Goal: Task Accomplishment & Management: Manage account settings

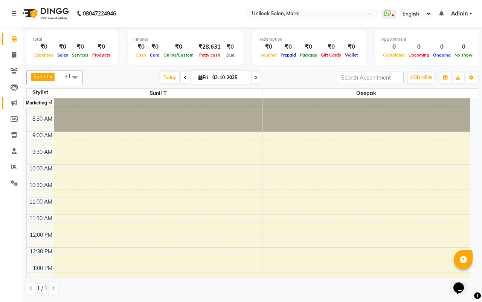
click at [14, 105] on icon at bounding box center [14, 103] width 6 height 6
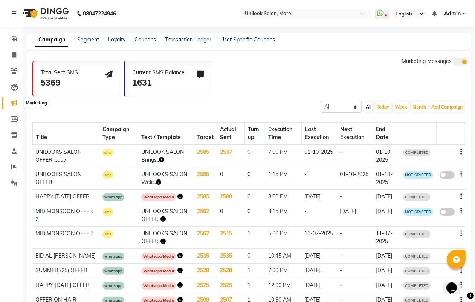
click at [15, 104] on icon at bounding box center [14, 103] width 6 height 6
click at [443, 109] on button "Add Campaign" at bounding box center [446, 107] width 35 height 11
click at [436, 121] on div "SMS Campaign" at bounding box center [440, 118] width 64 height 11
select select "2"
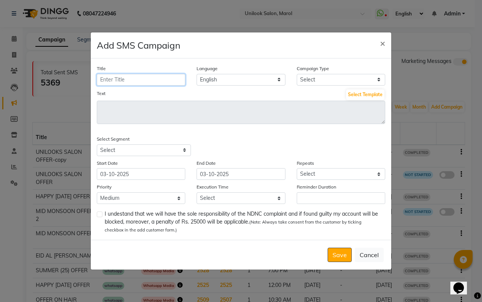
click at [157, 81] on input "Title" at bounding box center [141, 80] width 89 height 12
type input "Hair Treatment OFFER"
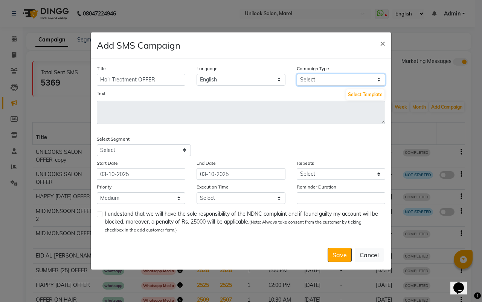
click at [338, 75] on select "Select Birthday Anniversary Promotional Service reminder" at bounding box center [341, 80] width 89 height 12
select select "3"
click at [297, 74] on select "Select Birthday Anniversary Promotional Service reminder" at bounding box center [341, 80] width 89 height 12
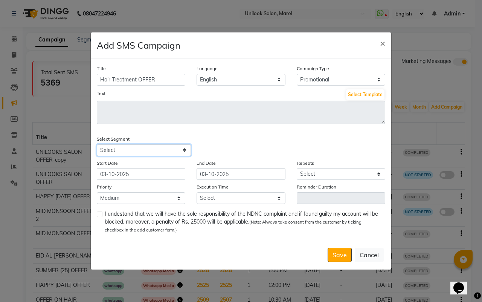
click at [154, 149] on select "Select All Customers All [DEMOGRAPHIC_DATA] Customer All [DEMOGRAPHIC_DATA] Cus…" at bounding box center [144, 150] width 94 height 12
select select "29579"
click at [97, 144] on select "Select All Customers All [DEMOGRAPHIC_DATA] Customer All [DEMOGRAPHIC_DATA] Cus…" at bounding box center [144, 150] width 94 height 12
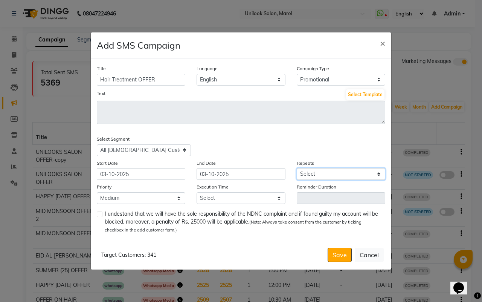
click at [322, 174] on select "Select Once Daily Alternate Day Weekly Monthly Yearly" at bounding box center [341, 174] width 89 height 12
select select "1"
click at [297, 168] on select "Select Once Daily Alternate Day Weekly Monthly Yearly" at bounding box center [341, 174] width 89 height 12
click at [144, 199] on select "Low Medium High" at bounding box center [141, 198] width 89 height 12
select select "1"
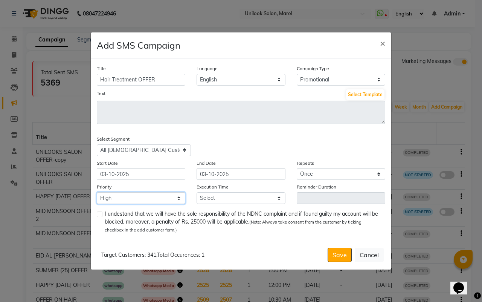
click at [97, 192] on select "Low Medium High" at bounding box center [141, 198] width 89 height 12
click at [226, 198] on select "Select 09:00 AM 09:15 AM 09:30 AM 09:45 AM 10:00 AM 10:15 AM 10:30 AM 10:45 AM …" at bounding box center [241, 198] width 89 height 12
select select "1170"
click at [197, 192] on select "Select 09:00 AM 09:15 AM 09:30 AM 09:45 AM 10:00 AM 10:15 AM 10:30 AM 10:45 AM …" at bounding box center [241, 198] width 89 height 12
click at [354, 93] on button "Select Template" at bounding box center [365, 94] width 38 height 11
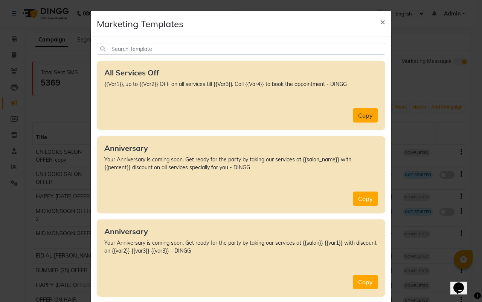
click at [356, 119] on button "Copy" at bounding box center [365, 115] width 24 height 14
type textarea "{{Var1}}, up to {{Var2}} OFF on all services till {{Var3}}. Call {{Var4}} to bo…"
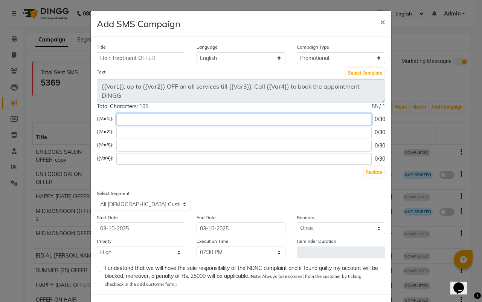
click at [146, 119] on input "text" at bounding box center [243, 119] width 255 height 12
type input "n"
type input "u"
type input "UNILOOKS SALON OFFER"
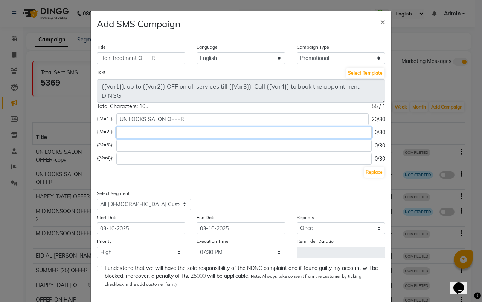
click at [137, 134] on input "text" at bounding box center [243, 133] width 255 height 12
type input "25%"
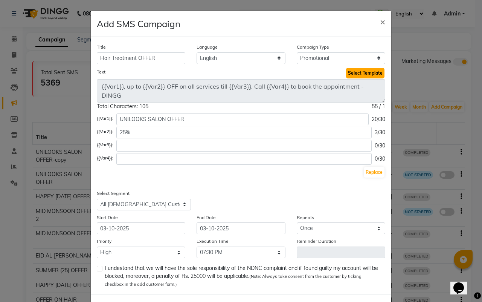
click at [364, 73] on button "Select Template" at bounding box center [365, 73] width 38 height 11
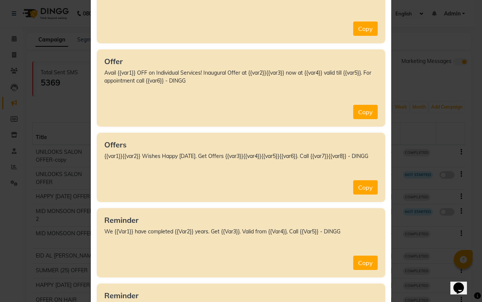
scroll to position [4614, 0]
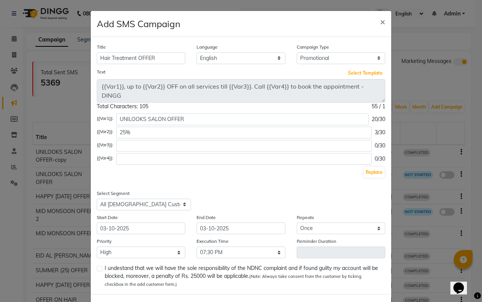
click at [346, 68] on button "Select Template" at bounding box center [365, 73] width 38 height 11
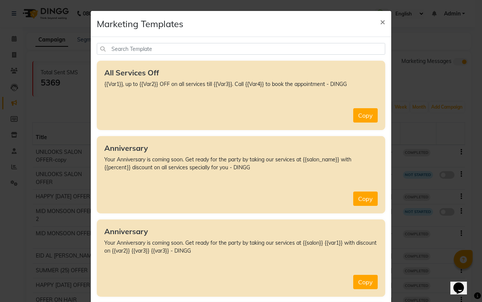
click at [374, 11] on button "×" at bounding box center [382, 21] width 17 height 21
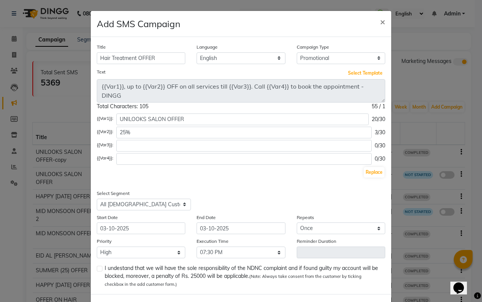
click at [346, 68] on button "Select Template" at bounding box center [365, 73] width 38 height 11
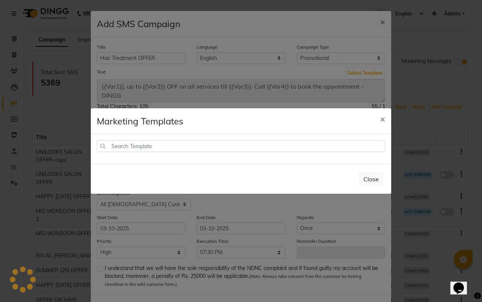
click at [374, 108] on button "×" at bounding box center [382, 118] width 17 height 21
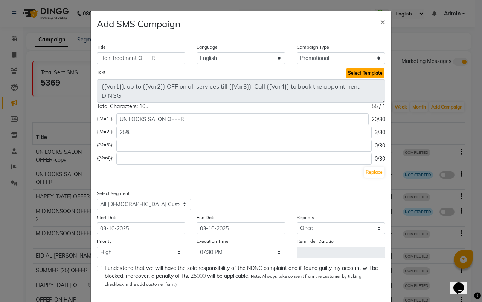
click at [364, 76] on button "Select Template" at bounding box center [365, 73] width 38 height 11
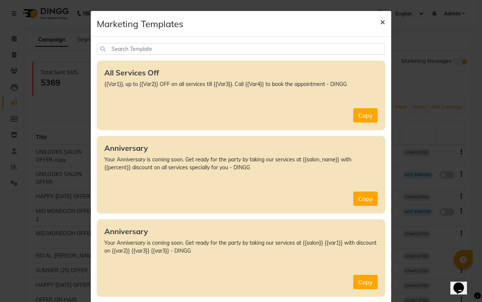
click at [380, 23] on span "×" at bounding box center [382, 21] width 5 height 11
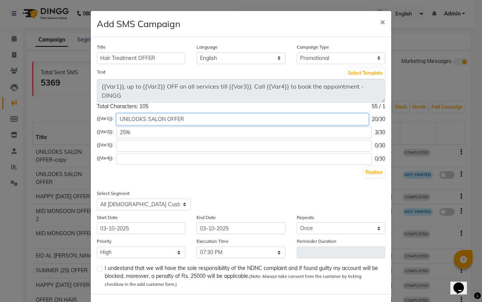
click at [246, 119] on input "UNILOOKS SALON OFFER" at bounding box center [242, 119] width 252 height 12
type input "U"
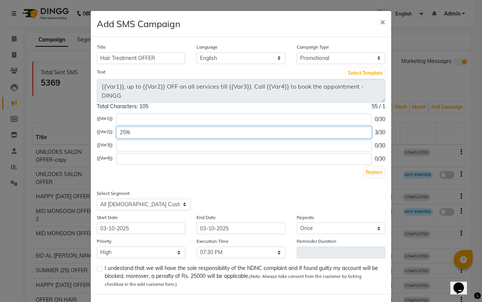
click at [223, 130] on input "25%" at bounding box center [243, 133] width 255 height 12
type input "2"
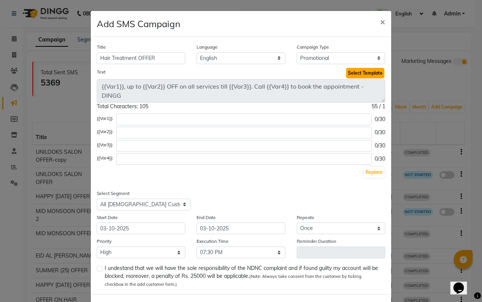
click at [359, 74] on button "Select Template" at bounding box center [365, 73] width 38 height 11
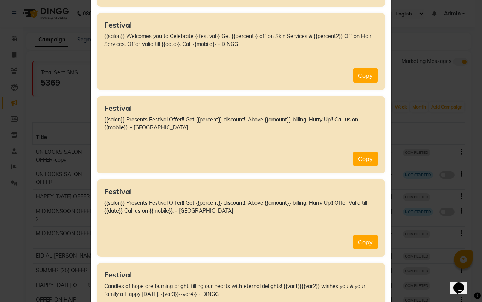
scroll to position [1977, 0]
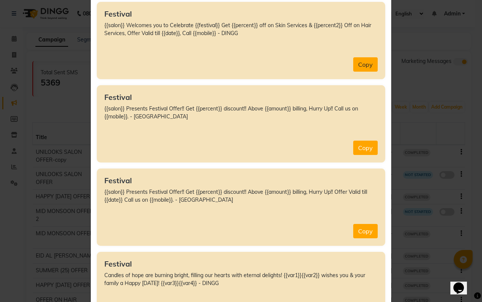
click at [354, 69] on button "Copy" at bounding box center [365, 64] width 24 height 14
type textarea "{{salon}} Welcomes you to Celebrate {{festival}} Get {{percent}} off on Skin Se…"
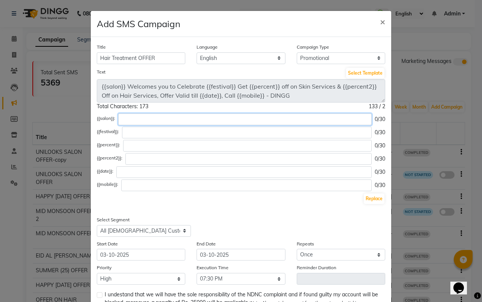
click at [175, 119] on input "text" at bounding box center [244, 119] width 253 height 12
type input "UNILOOKS SALON"
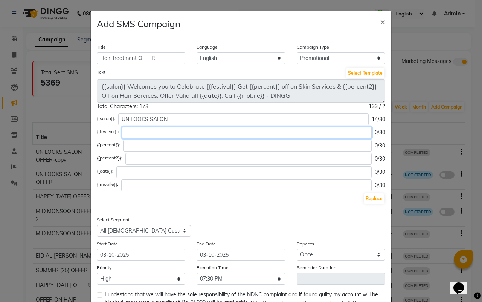
click at [183, 130] on input "text" at bounding box center [247, 133] width 250 height 12
type input "D"
type input "HAPPY [DATE]"
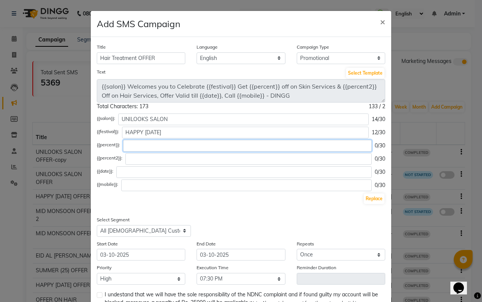
click at [163, 146] on input "text" at bounding box center [247, 146] width 249 height 12
type input "25 %"
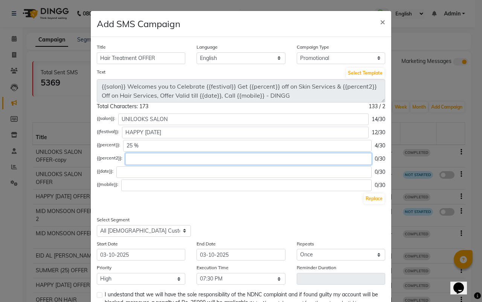
click at [155, 157] on input "text" at bounding box center [248, 159] width 246 height 12
click at [138, 159] on input "25% NANO AND [MEDICAL_DATA]" at bounding box center [246, 159] width 243 height 12
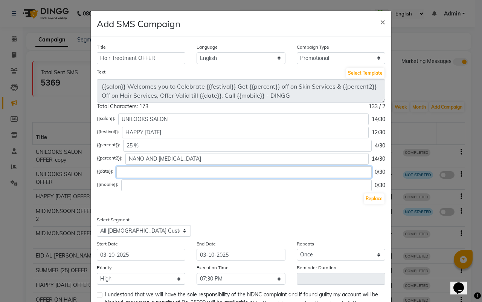
click at [202, 166] on input "text" at bounding box center [243, 172] width 255 height 12
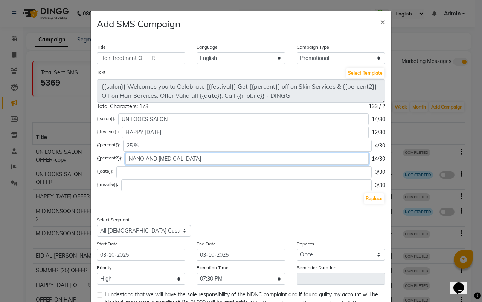
click at [198, 159] on input "NANO AND [MEDICAL_DATA]" at bounding box center [246, 159] width 243 height 12
type input "NANO AND [MEDICAL_DATA] 25%"
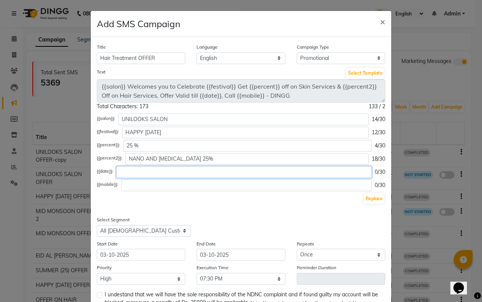
click at [160, 174] on input "text" at bounding box center [243, 172] width 255 height 12
type input "[DATE]"
click at [178, 183] on input "text" at bounding box center [246, 185] width 250 height 12
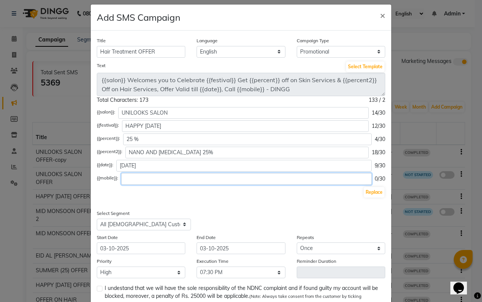
scroll to position [0, 0]
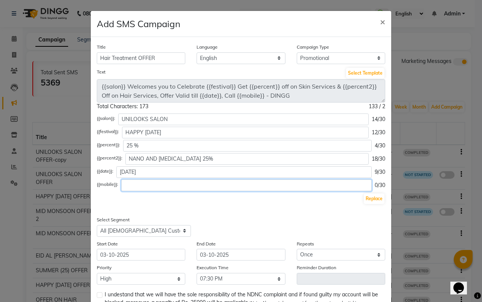
click at [178, 183] on input "text" at bounding box center [246, 185] width 250 height 12
type input "8369726731 & 8422996731"
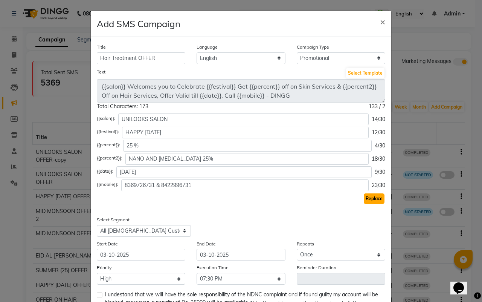
click at [376, 202] on button "Replace" at bounding box center [374, 198] width 21 height 11
type textarea "UNILOOKS SALON Welcomes you to Celebrate HAPPY [DATE] Get 25 % off on Skin Serv…"
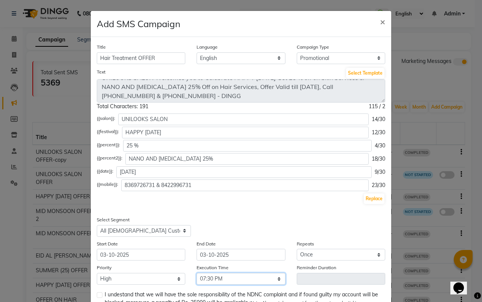
click at [276, 278] on select "Select 09:00 AM 09:15 AM 09:30 AM 09:45 AM 10:00 AM 10:15 AM 10:30 AM 10:45 AM …" at bounding box center [241, 279] width 89 height 12
select select "1200"
click at [197, 273] on select "Select 09:00 AM 09:15 AM 09:30 AM 09:45 AM 10:00 AM 10:15 AM 10:30 AM 10:45 AM …" at bounding box center [241, 279] width 89 height 12
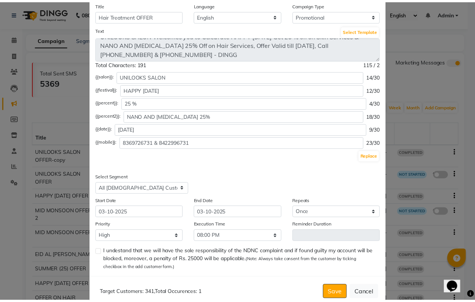
scroll to position [47, 0]
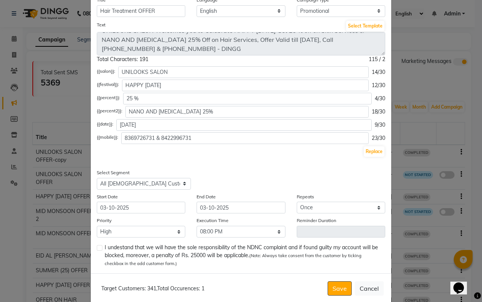
click at [97, 245] on label at bounding box center [100, 248] width 6 height 6
click at [97, 246] on input "checkbox" at bounding box center [99, 248] width 5 height 5
checkbox input "true"
click at [338, 289] on button "Save" at bounding box center [340, 288] width 24 height 14
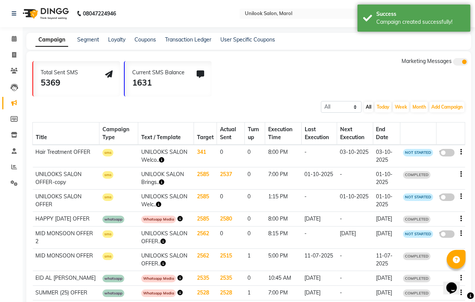
click at [447, 152] on span at bounding box center [447, 153] width 15 height 8
click at [450, 154] on input "false" at bounding box center [450, 154] width 0 height 0
select select "3"
select select "29579"
select select "1"
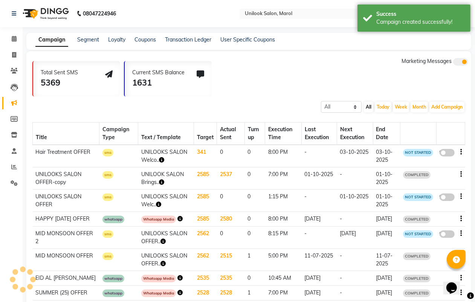
select select "1"
select select "1200"
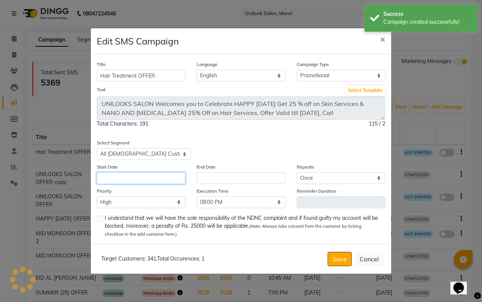
click at [145, 177] on input "text" at bounding box center [141, 178] width 89 height 12
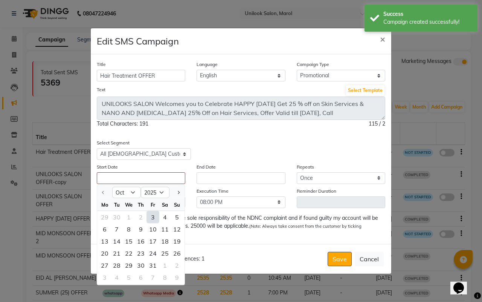
click at [153, 217] on div "3" at bounding box center [153, 217] width 12 height 12
type input "03-10-2025"
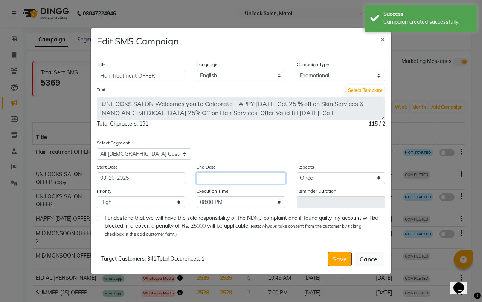
click at [231, 176] on input "text" at bounding box center [241, 178] width 89 height 12
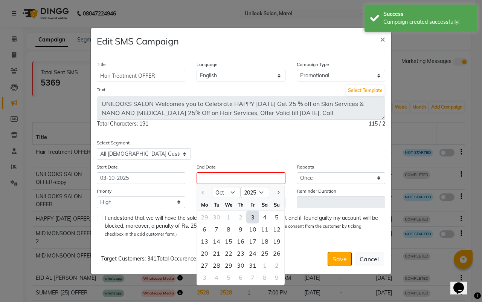
click at [255, 217] on div "3" at bounding box center [253, 217] width 12 height 12
type input "03-10-2025"
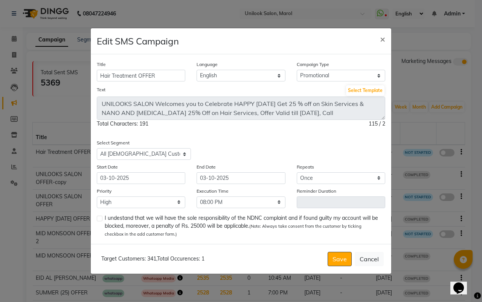
click at [98, 220] on label at bounding box center [100, 218] width 6 height 6
click at [98, 220] on input "checkbox" at bounding box center [99, 218] width 5 height 5
checkbox input "true"
click at [344, 260] on button "Save" at bounding box center [340, 259] width 24 height 14
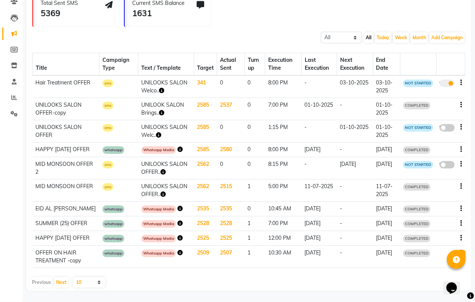
scroll to position [0, 0]
